Goal: Navigation & Orientation: Find specific page/section

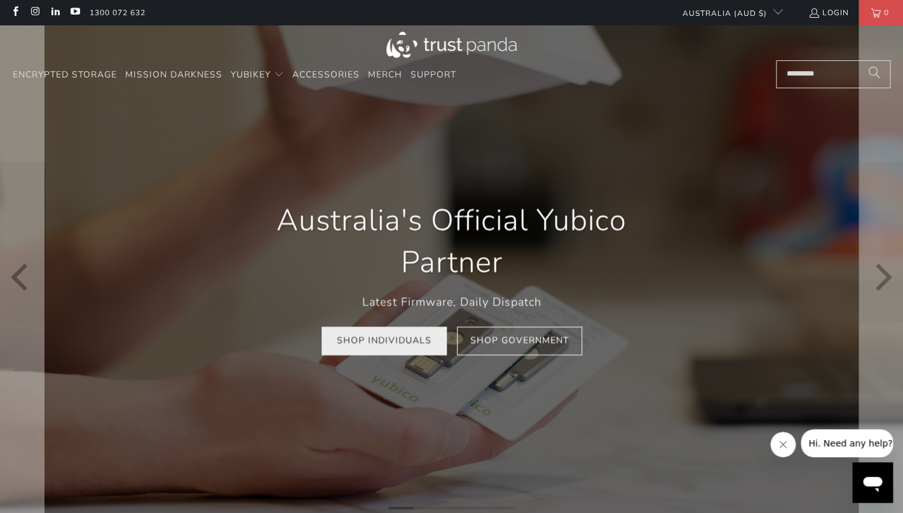
scroll to position [0, 166]
click at [387, 352] on link "Shop Individuals" at bounding box center [383, 341] width 125 height 29
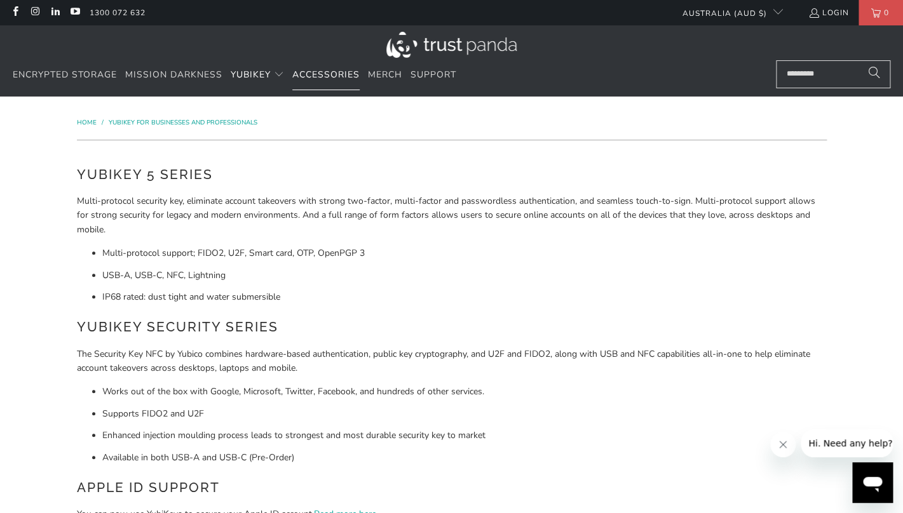
click at [301, 82] on link "Accessories" at bounding box center [325, 75] width 67 height 30
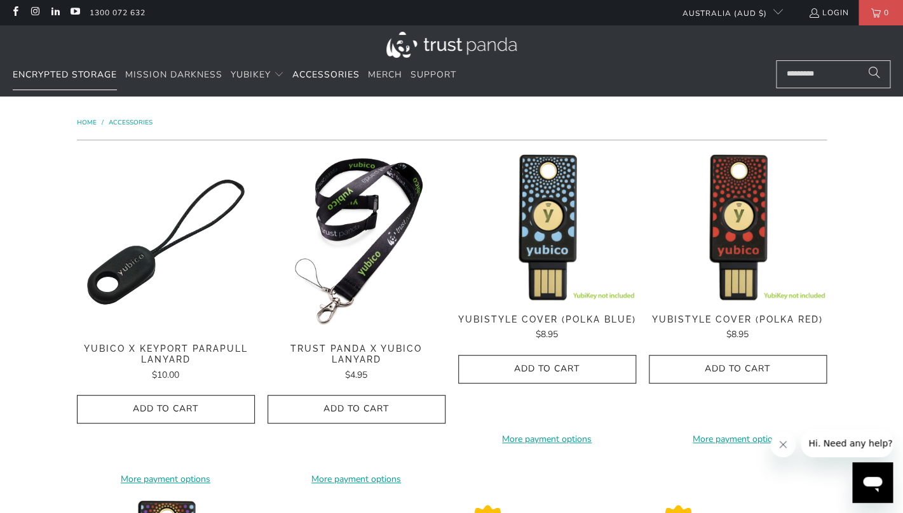
click at [84, 88] on link "Encrypted Storage" at bounding box center [65, 75] width 104 height 30
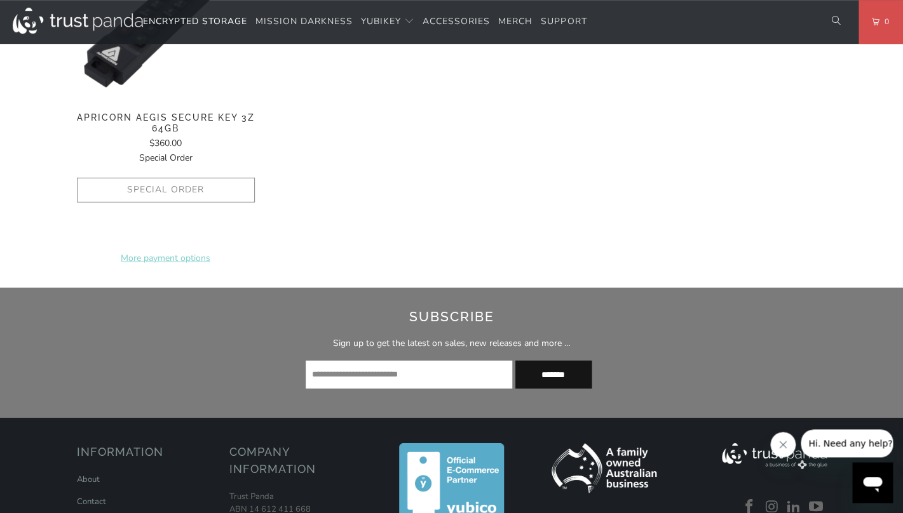
scroll to position [1341, 0]
